Goal: Find specific page/section

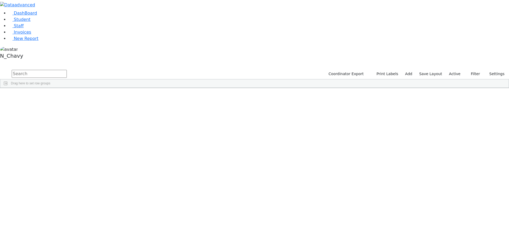
click at [457, 70] on label "Active" at bounding box center [455, 74] width 16 height 8
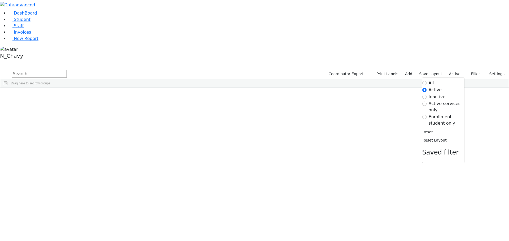
click at [449, 114] on label "Enrollment student only" at bounding box center [447, 120] width 36 height 13
click at [427, 115] on input "Enrollment student only" at bounding box center [424, 117] width 4 height 4
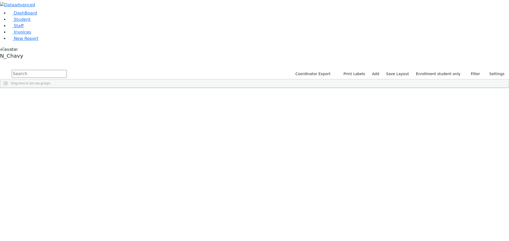
click at [54, 134] on div "Brach" at bounding box center [40, 137] width 27 height 7
click at [54, 193] on div "Gluck" at bounding box center [40, 196] width 27 height 7
click at [54, 134] on div "Brach" at bounding box center [40, 137] width 27 height 7
click at [54, 97] on div "Aharonowitz" at bounding box center [40, 100] width 27 height 7
click at [54, 134] on div "Brach" at bounding box center [40, 137] width 27 height 7
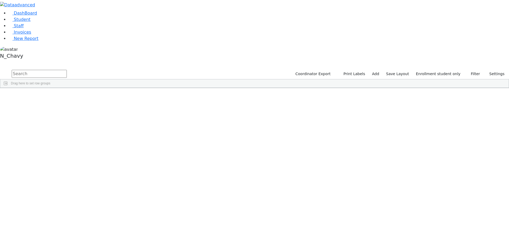
click at [54, 134] on div "Brach" at bounding box center [40, 137] width 27 height 7
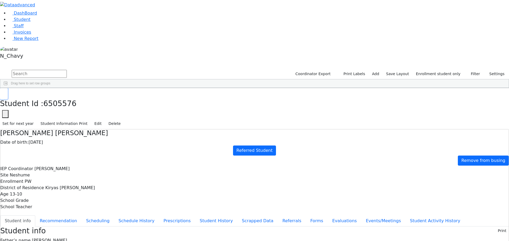
click at [5, 92] on icon "button" at bounding box center [3, 93] width 3 height 3
drag, startPoint x: 109, startPoint y: 49, endPoint x: 101, endPoint y: 49, distance: 7.7
click at [54, 97] on div "Aharonowitz" at bounding box center [40, 100] width 27 height 7
drag, startPoint x: 190, startPoint y: 48, endPoint x: 190, endPoint y: 107, distance: 59.1
click at [190, 107] on div "6511359 [PERSON_NAME] [DATE] Unknown Referred Student [GEOGRAPHIC_DATA] Unknown…" at bounding box center [191, 216] width 382 height 238
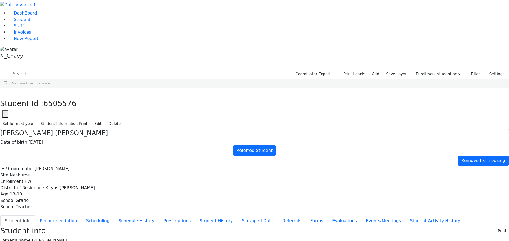
click at [136, 156] on div "Unknown" at bounding box center [122, 159] width 27 height 7
click at [136, 97] on div "Unknown" at bounding box center [122, 100] width 27 height 7
click at [54, 149] on div "[PERSON_NAME]" at bounding box center [40, 152] width 27 height 7
click at [54, 97] on div "Aharonowitz" at bounding box center [40, 100] width 27 height 7
